Goal: Navigation & Orientation: Find specific page/section

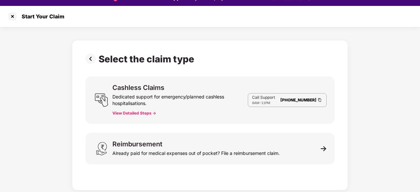
scroll to position [16, 0]
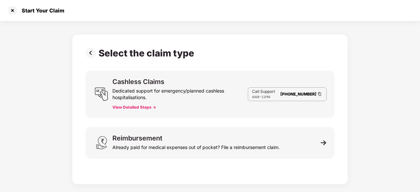
click at [137, 107] on button "View Detailed Steps ->" at bounding box center [134, 107] width 44 height 5
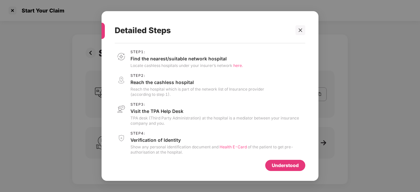
click at [239, 66] on span "here." at bounding box center [238, 65] width 10 height 5
click at [278, 165] on div "Understood" at bounding box center [285, 165] width 27 height 7
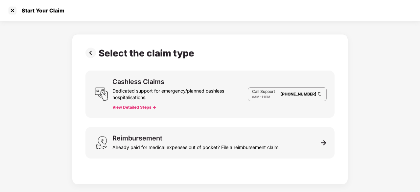
scroll to position [0, 0]
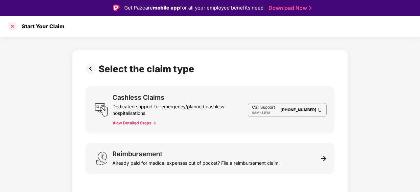
click at [14, 26] on div at bounding box center [12, 26] width 11 height 11
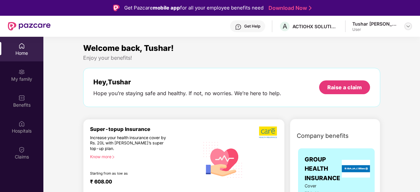
click at [408, 26] on img at bounding box center [408, 26] width 5 height 5
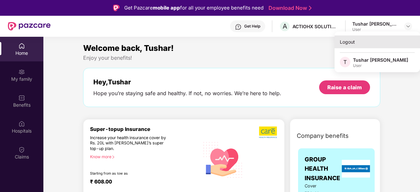
click at [352, 42] on div "Logout" at bounding box center [377, 41] width 85 height 13
